Goal: Task Accomplishment & Management: Manage account settings

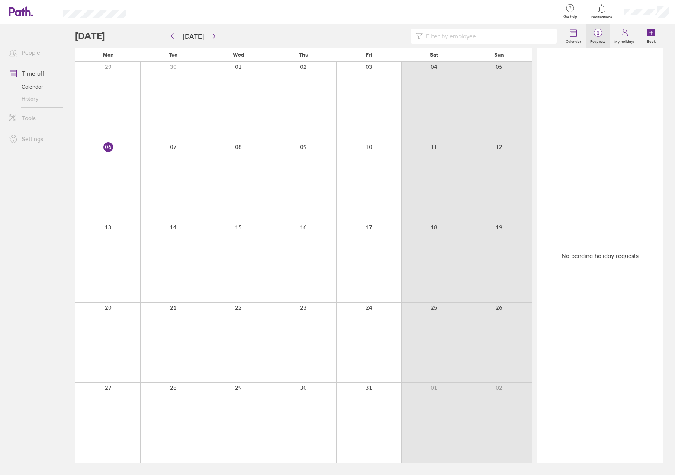
click at [598, 31] on span "0" at bounding box center [598, 33] width 24 height 6
click at [600, 38] on label "Requests" at bounding box center [598, 40] width 24 height 7
click at [32, 71] on link "Time off" at bounding box center [33, 73] width 60 height 15
